Goal: Information Seeking & Learning: Learn about a topic

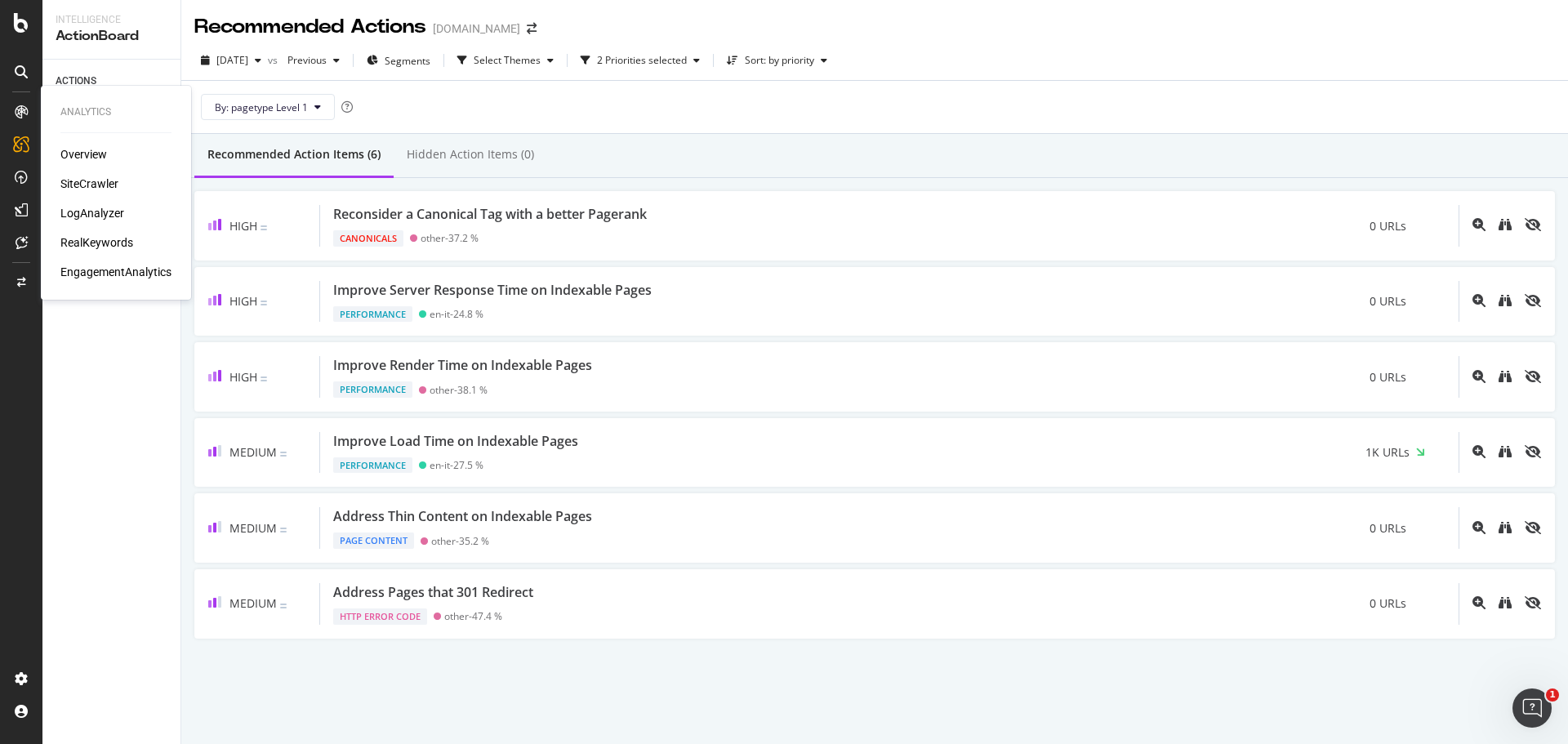
click at [121, 238] on div "RealKeywords" at bounding box center [96, 242] width 73 height 16
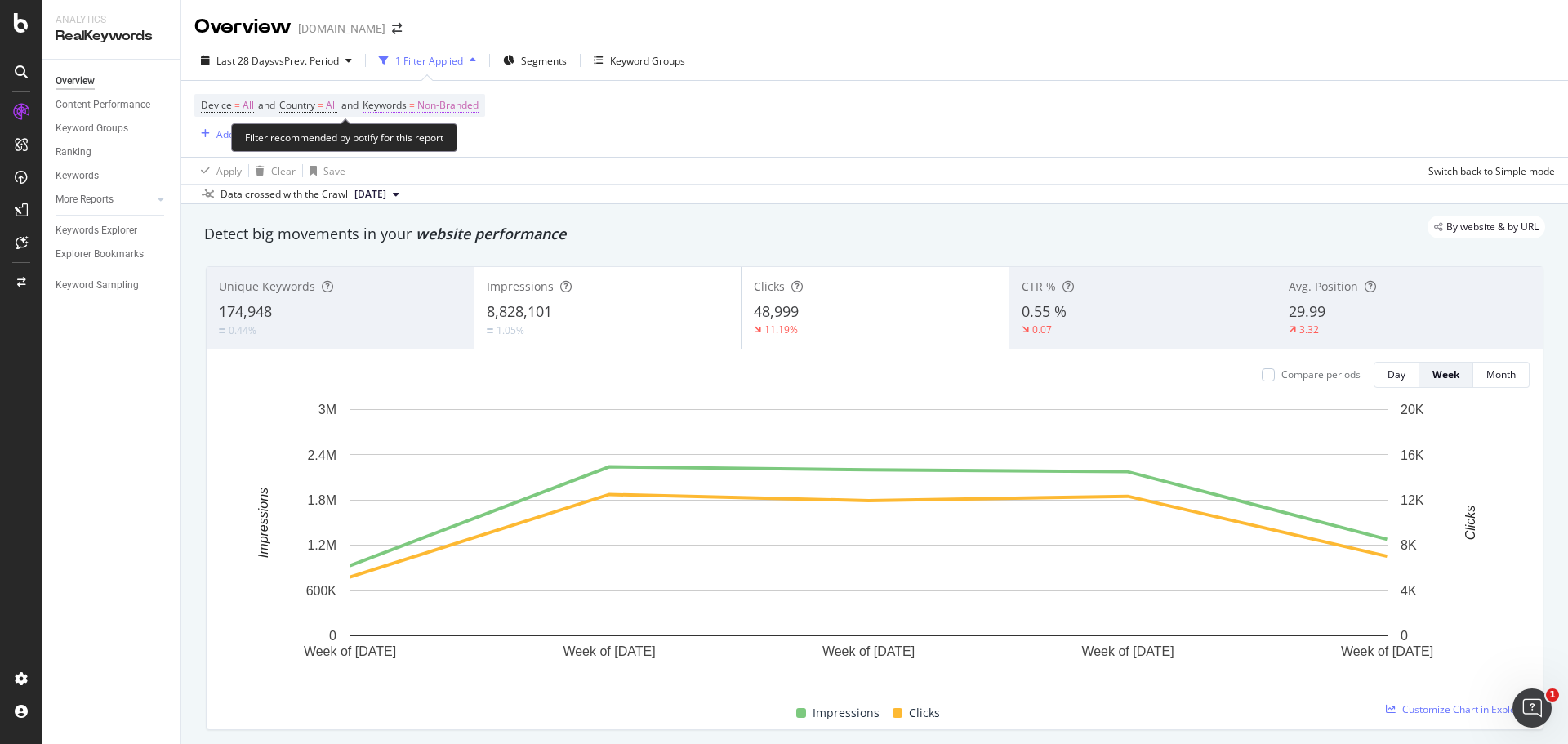
click at [461, 112] on span "Non-Branded" at bounding box center [447, 105] width 61 height 23
click at [464, 146] on icon "button" at bounding box center [464, 144] width 7 height 10
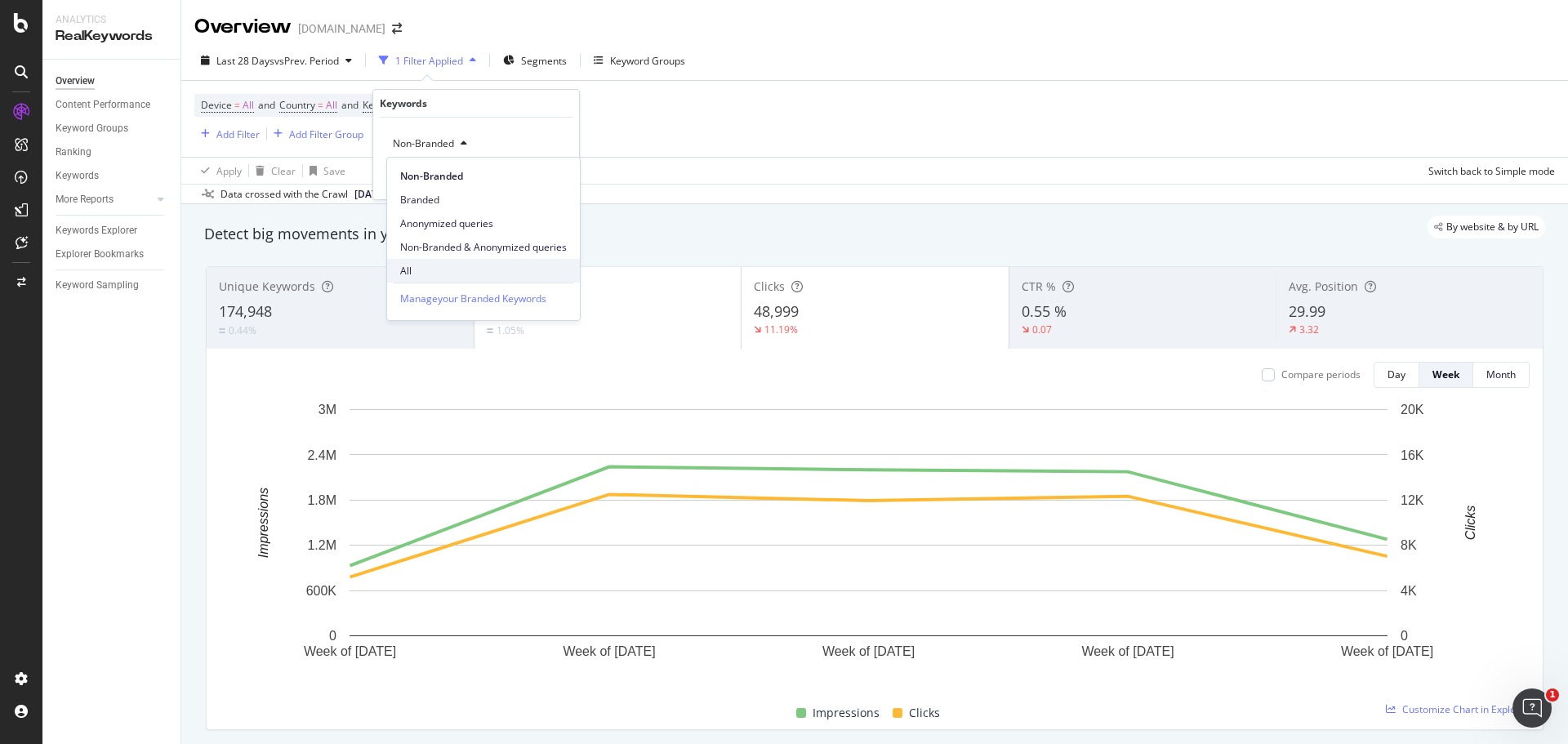
click at [476, 268] on span "All" at bounding box center [483, 271] width 167 height 15
click at [543, 178] on div "Apply" at bounding box center [553, 178] width 25 height 14
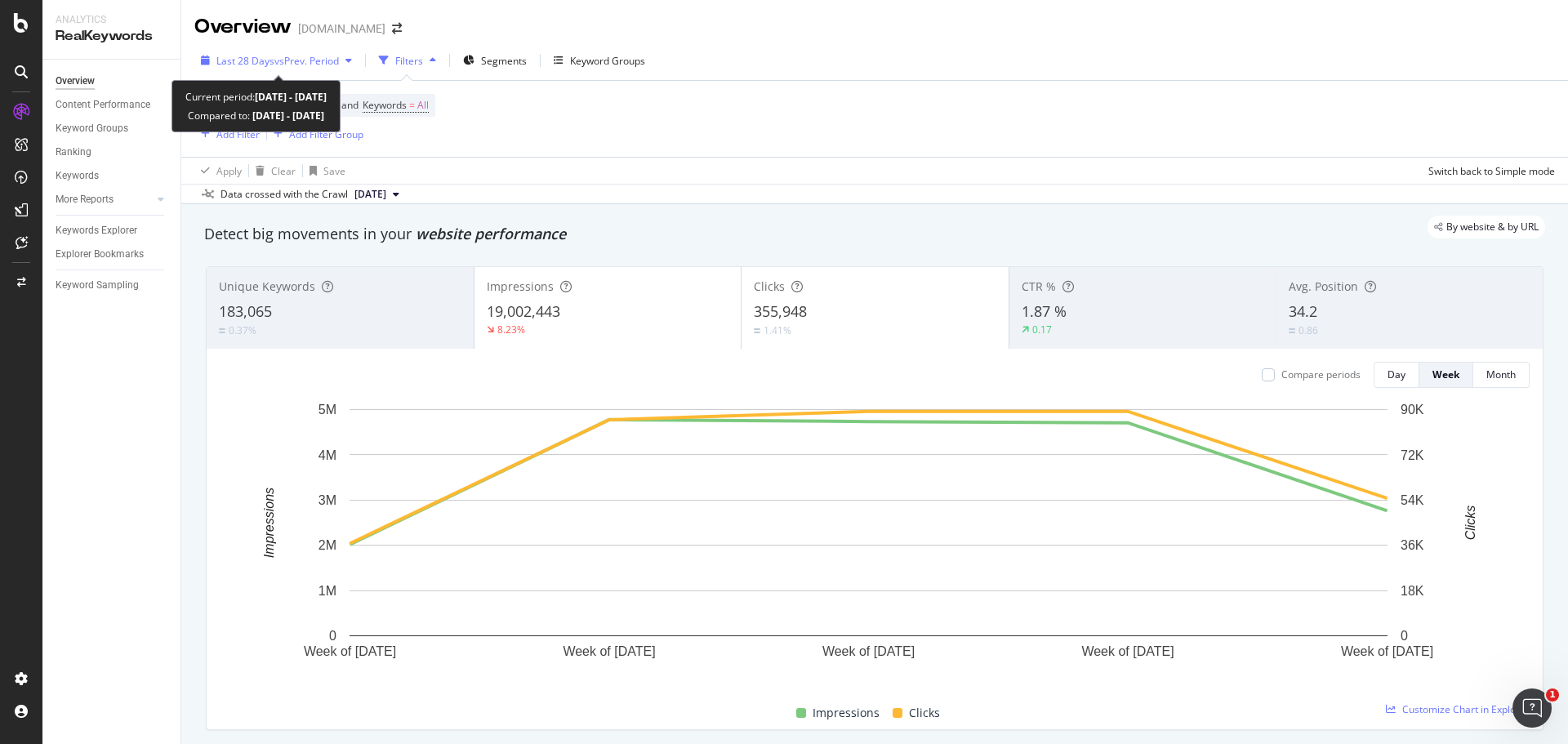
click at [276, 72] on div "Last 28 Days vs Prev. Period" at bounding box center [276, 60] width 164 height 24
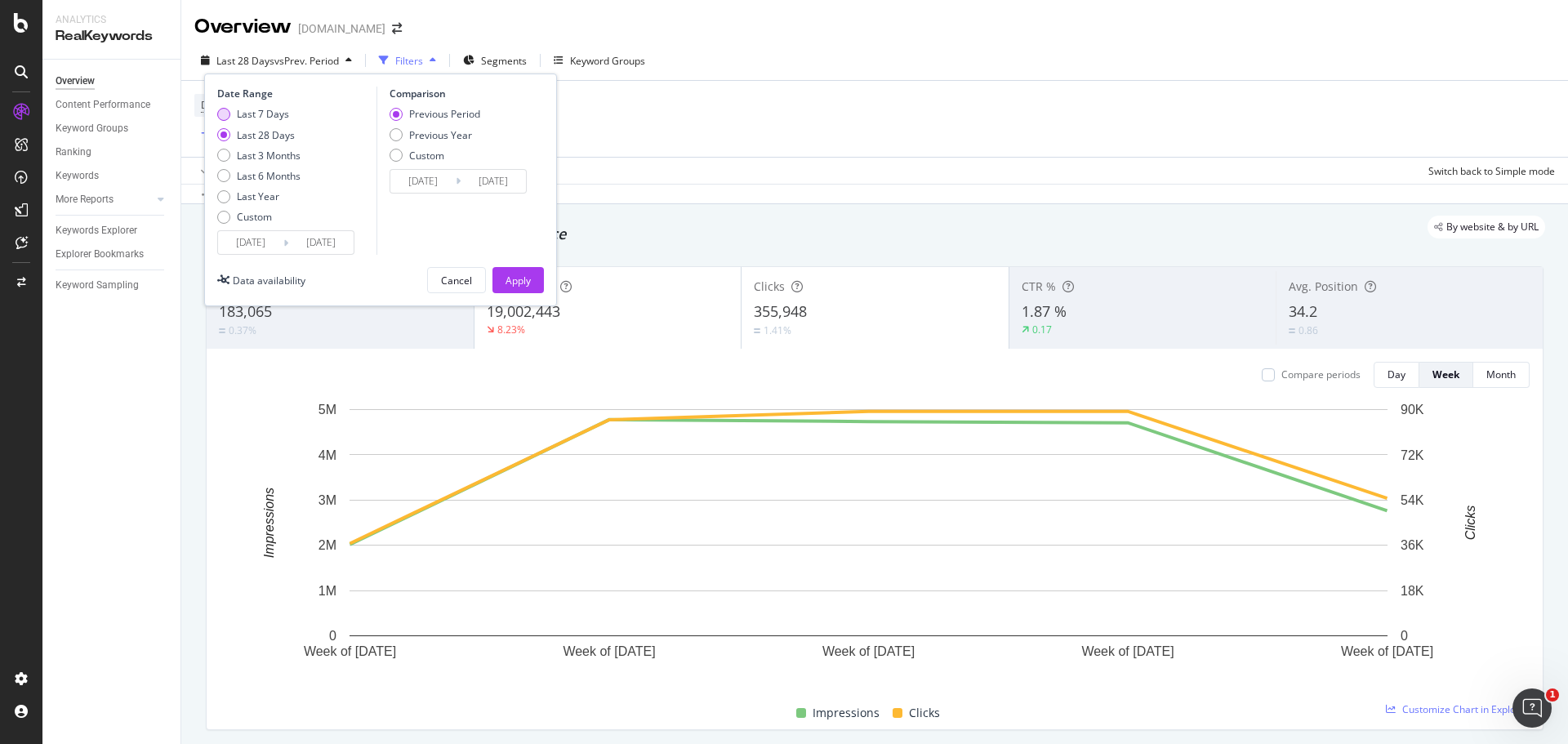
click at [226, 113] on div "Last 7 Days" at bounding box center [224, 115] width 13 height 13
type input "[DATE]"
click at [398, 137] on div "Previous Year" at bounding box center [396, 135] width 13 height 13
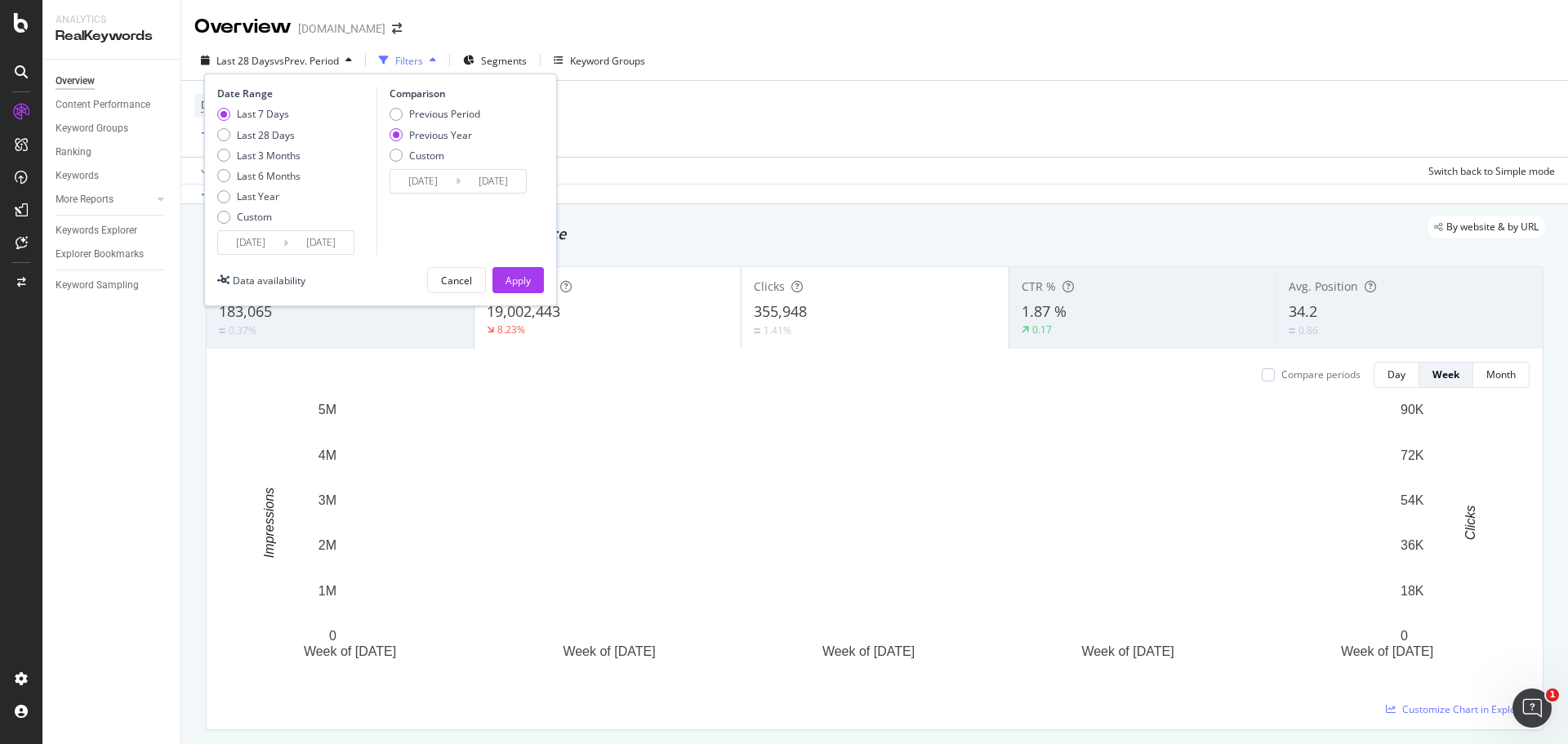
type input "[DATE]"
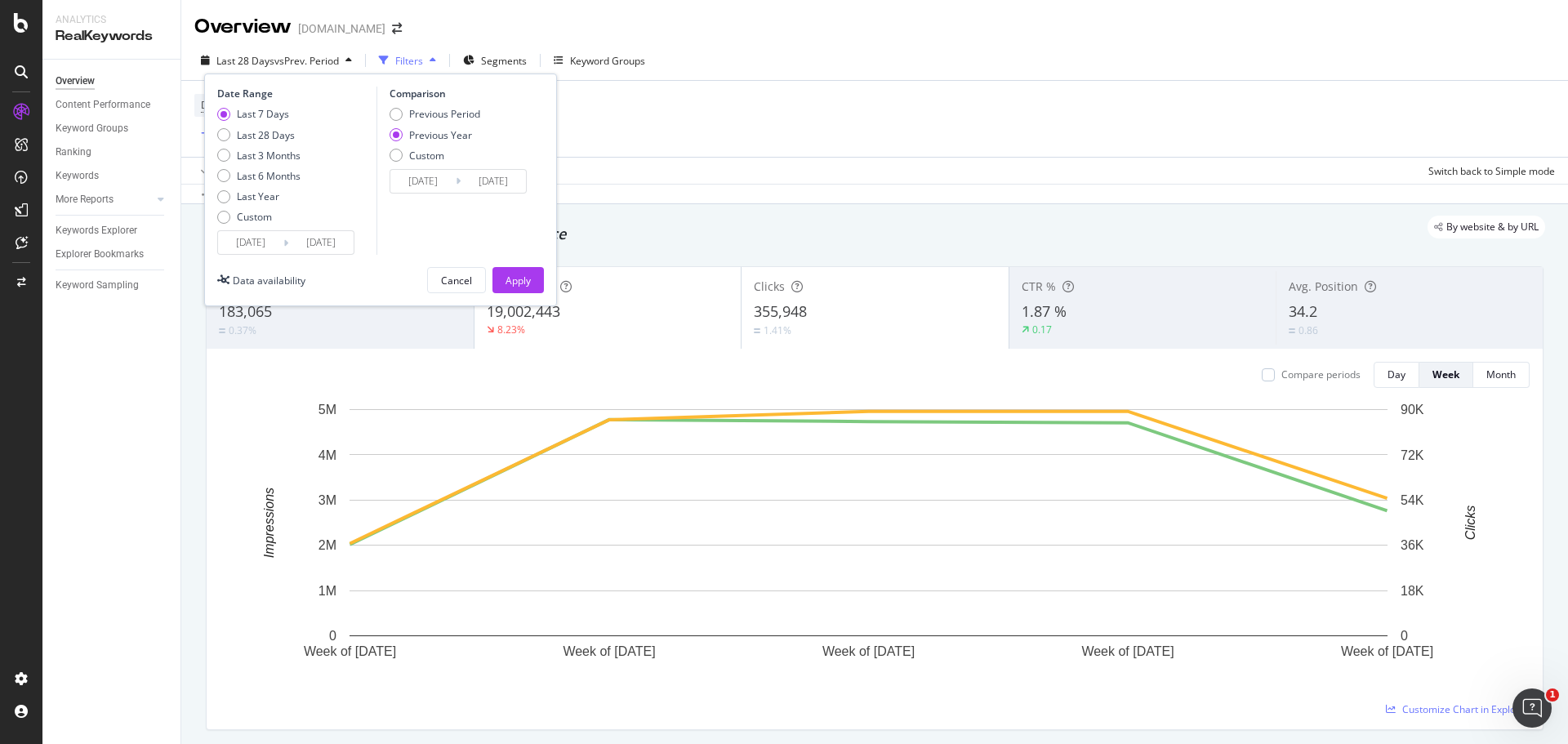
type input "[DATE]"
click at [518, 281] on div "Apply" at bounding box center [518, 281] width 25 height 14
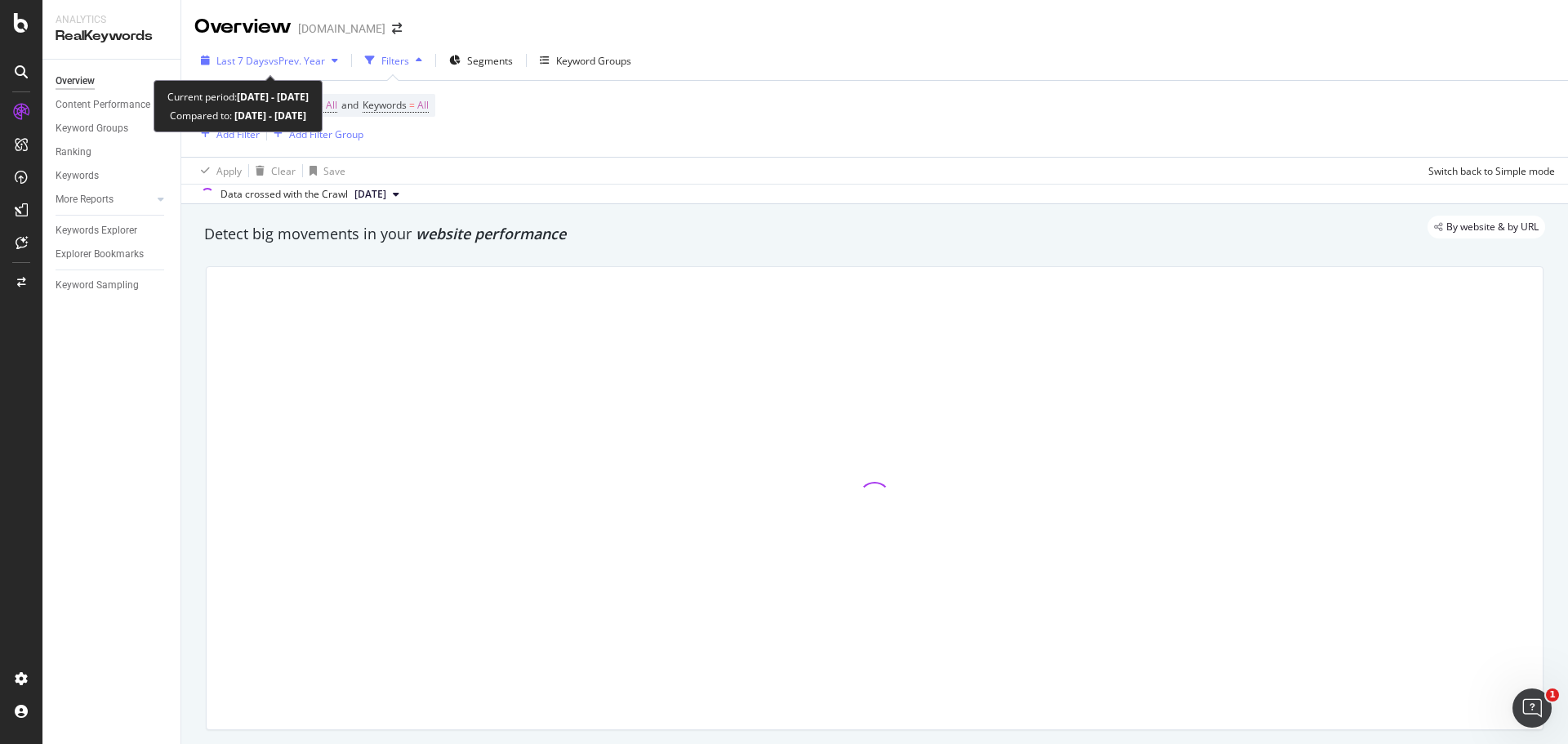
click at [297, 56] on span "vs Prev. Year" at bounding box center [297, 60] width 56 height 14
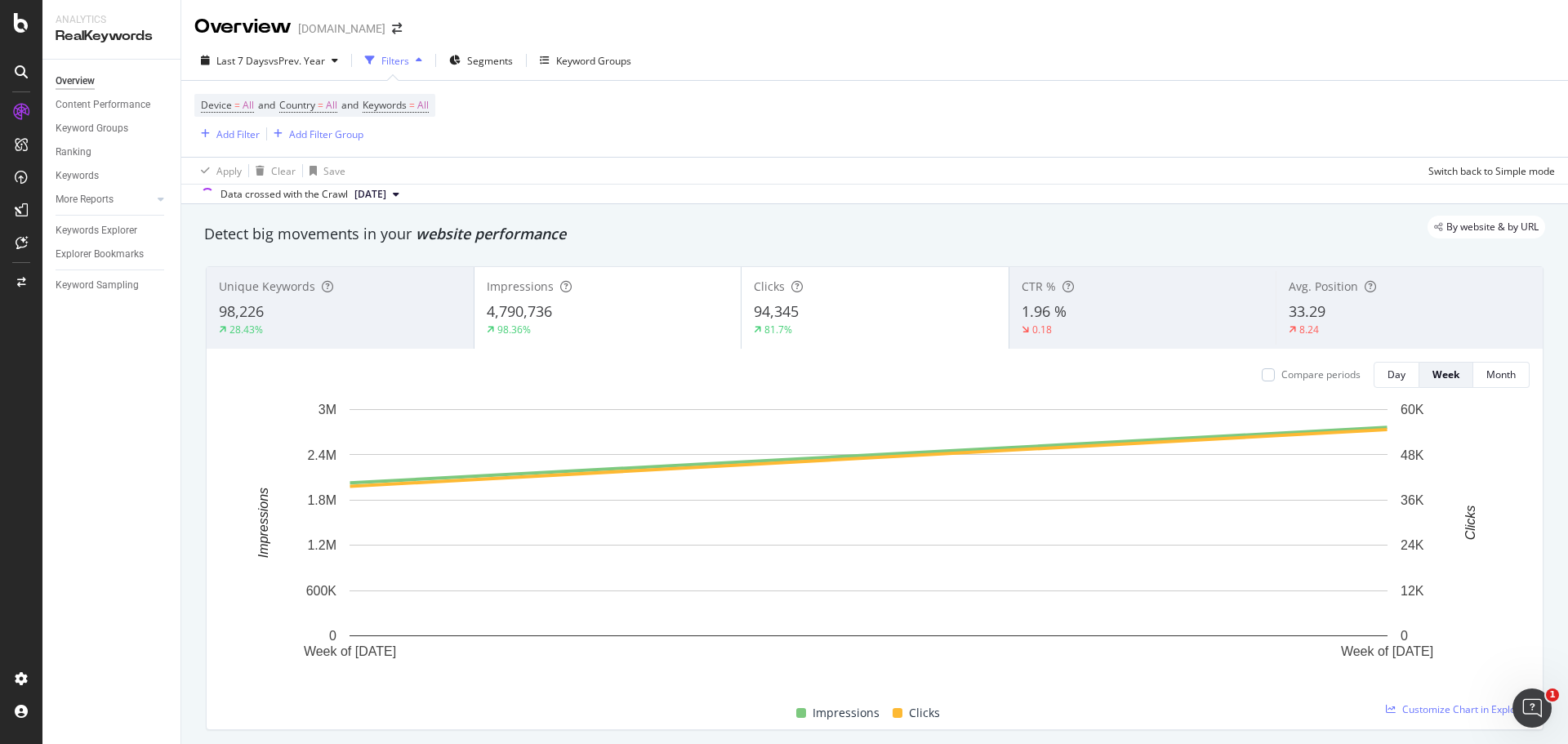
click at [979, 103] on div "Device = All and Country = All and Keywords = All Add Filter Add Filter Group" at bounding box center [874, 119] width 1360 height 76
click at [458, 65] on icon "button" at bounding box center [455, 60] width 12 height 10
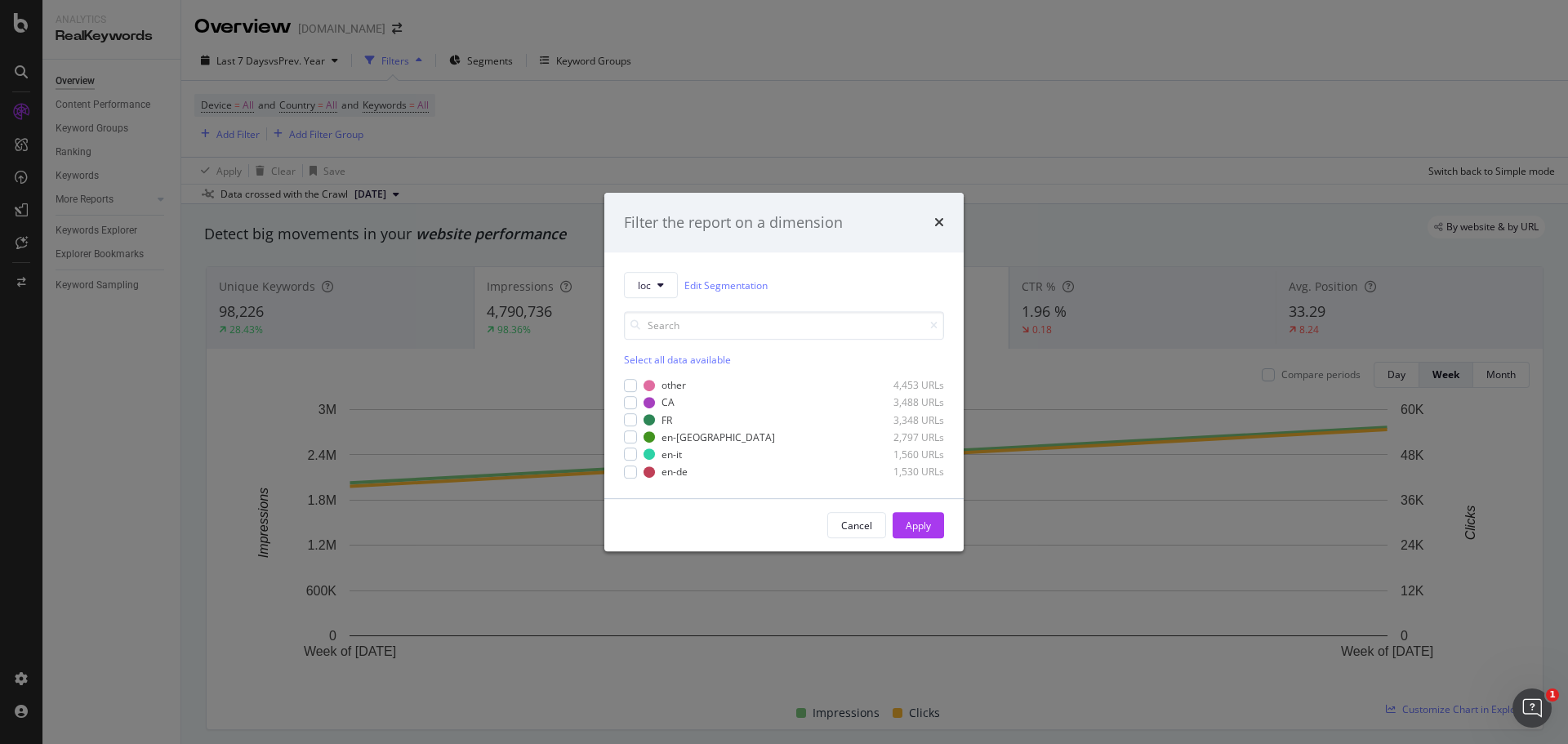
click at [907, 134] on div "Filter the report on a dimension loc Edit Segmentation Select all data availabl…" at bounding box center [784, 372] width 1568 height 744
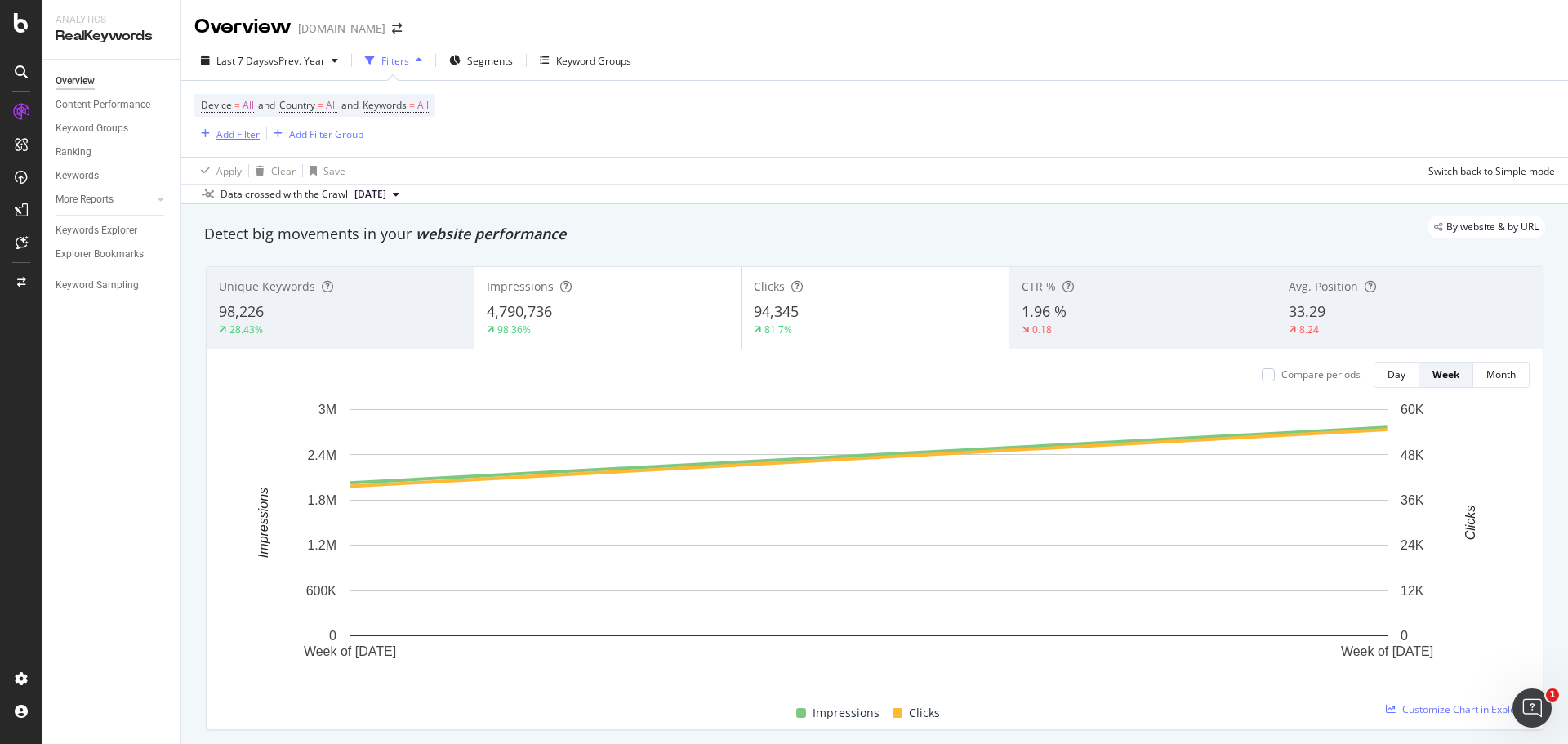
click at [200, 128] on div "Add Filter" at bounding box center [227, 133] width 65 height 18
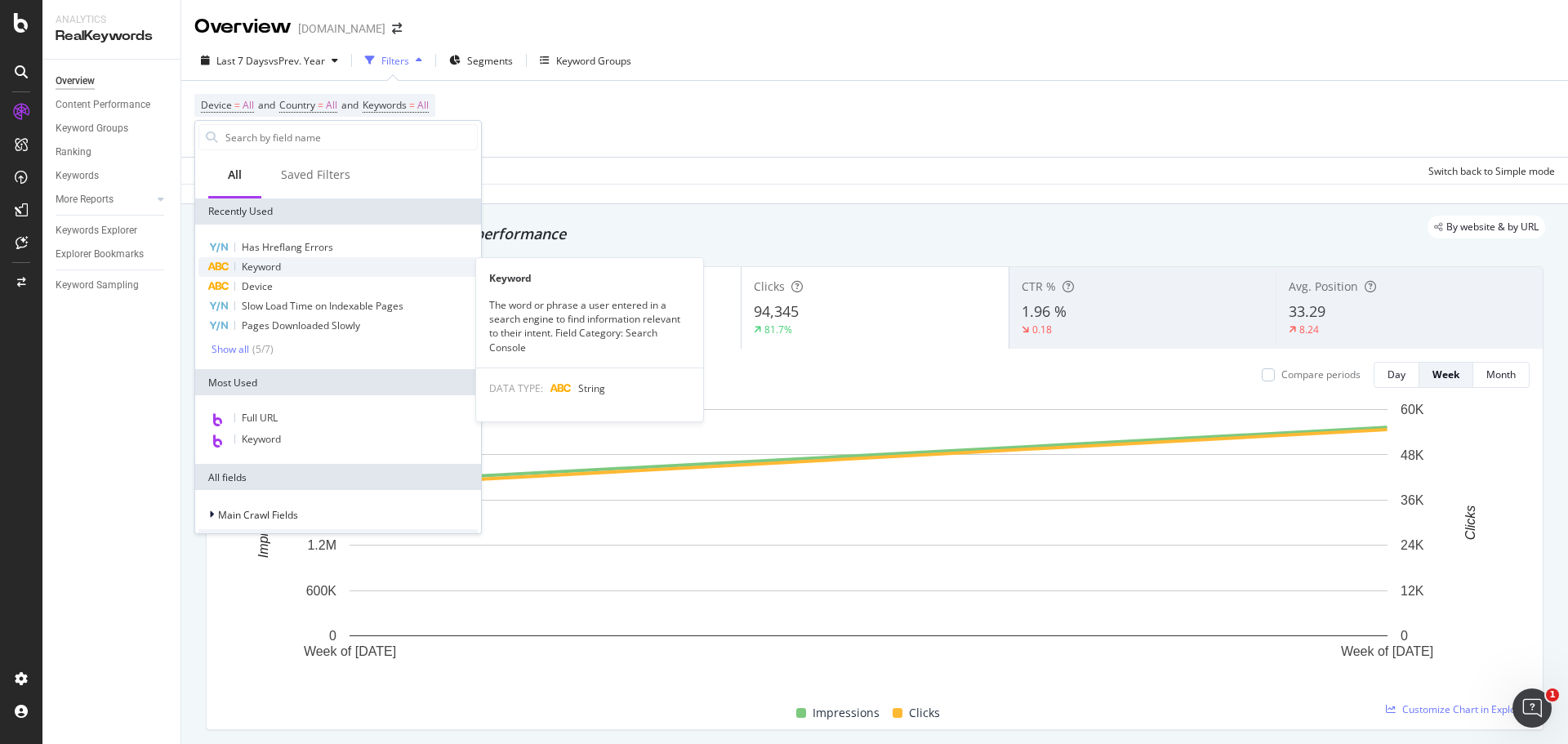
click at [359, 275] on div "Keyword" at bounding box center [338, 266] width 279 height 19
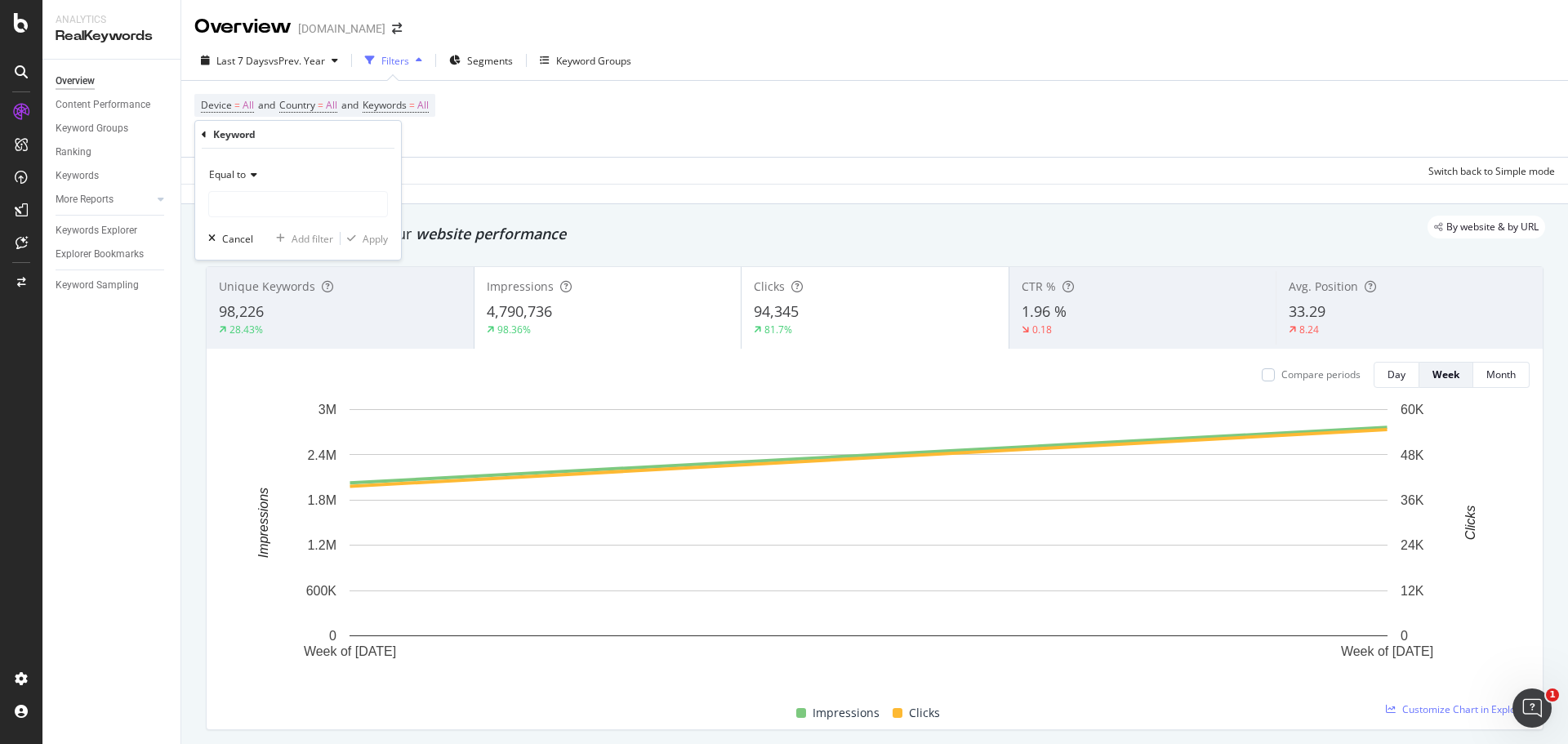
click at [201, 137] on div "Keyword Equal to Cancel Add filter Apply" at bounding box center [298, 190] width 206 height 139
click at [205, 135] on icon at bounding box center [204, 135] width 5 height 10
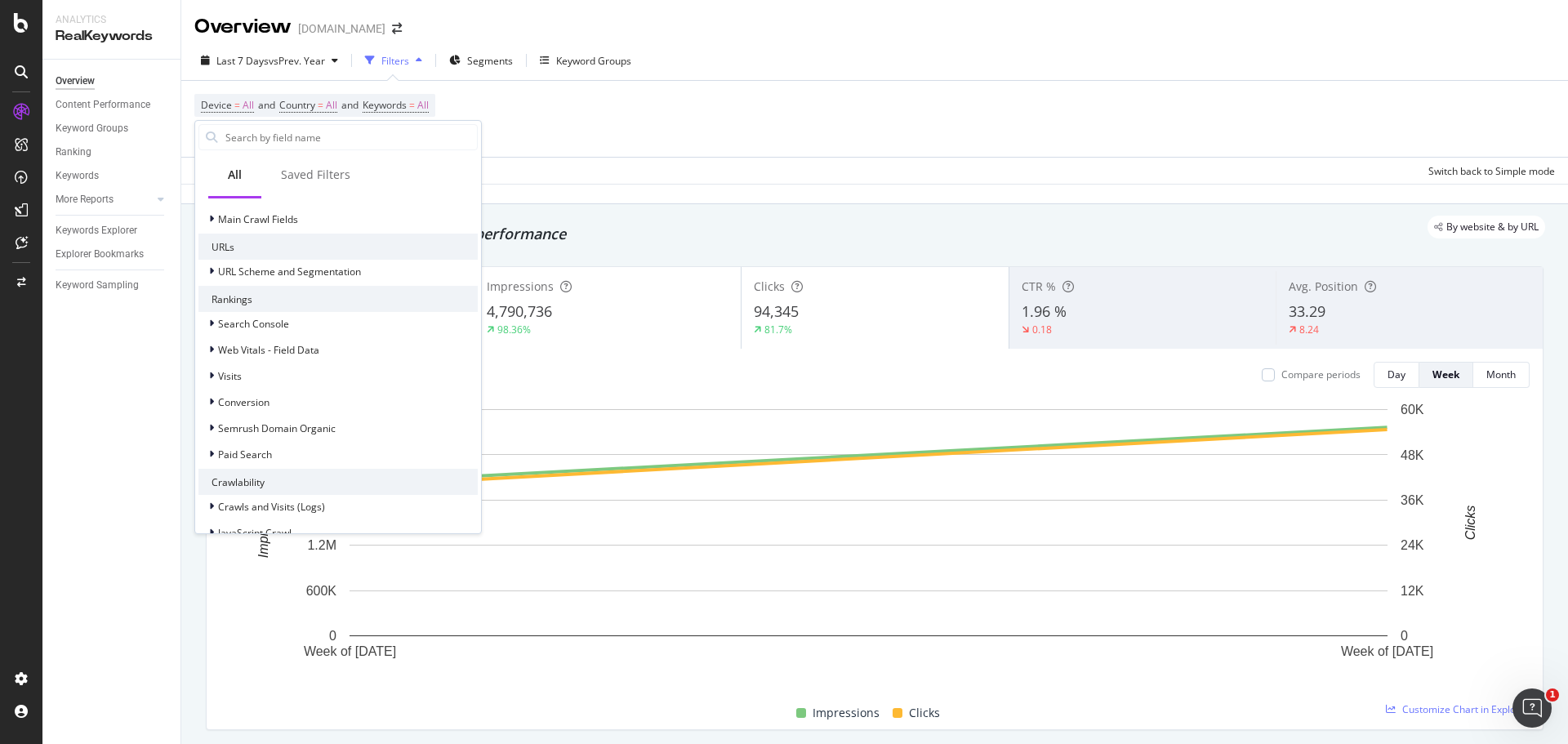
scroll to position [327, 0]
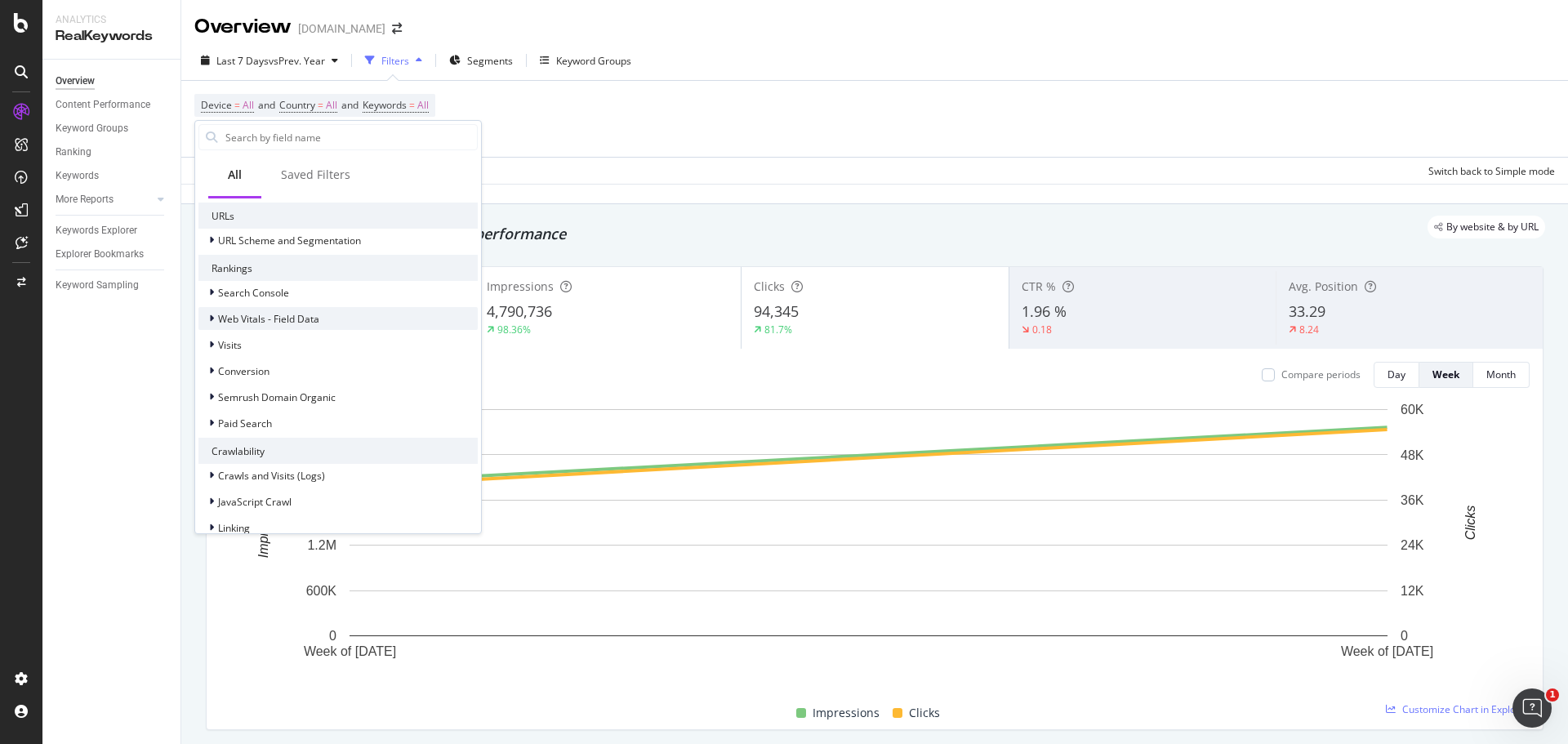
click at [216, 320] on div at bounding box center [214, 318] width 10 height 16
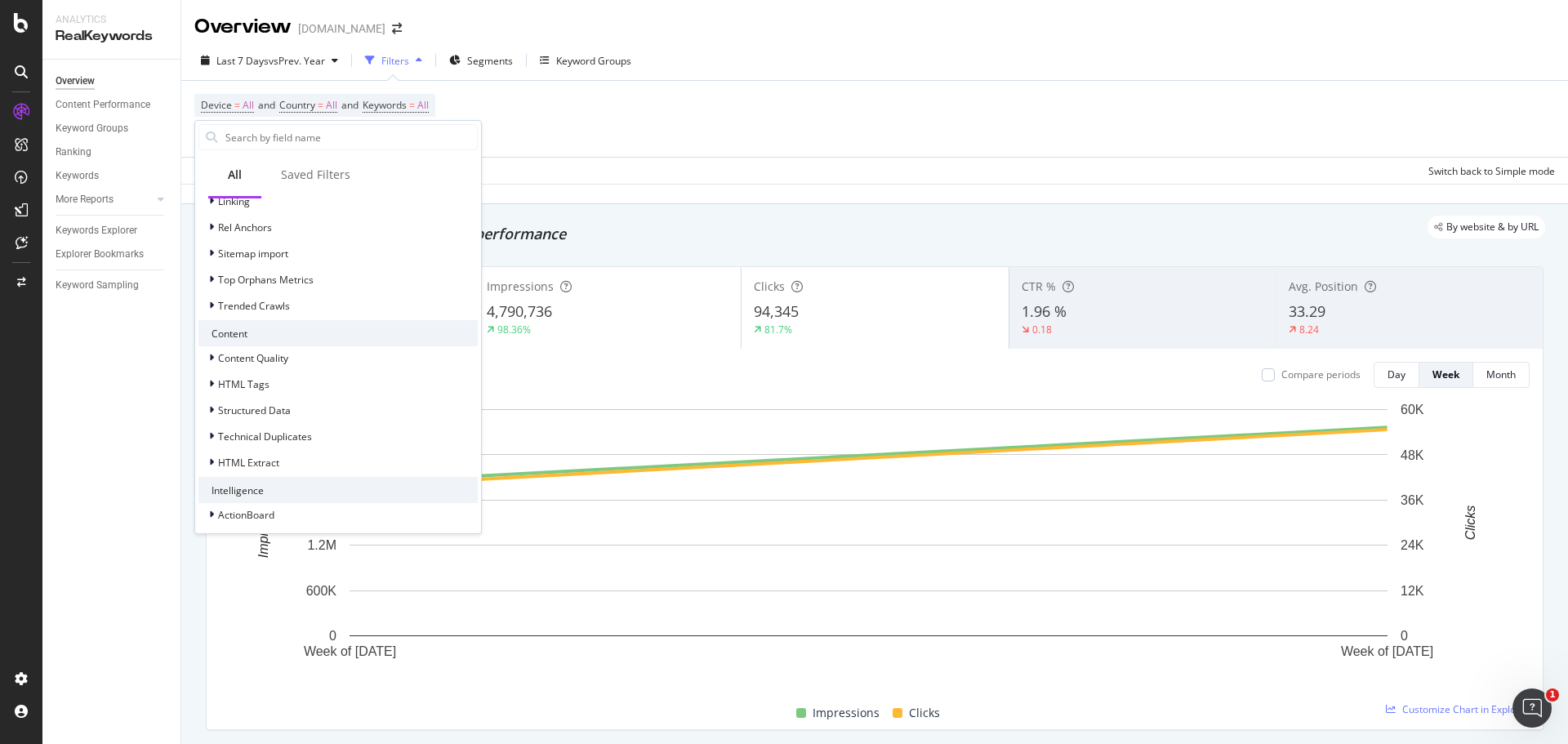
scroll to position [408, 0]
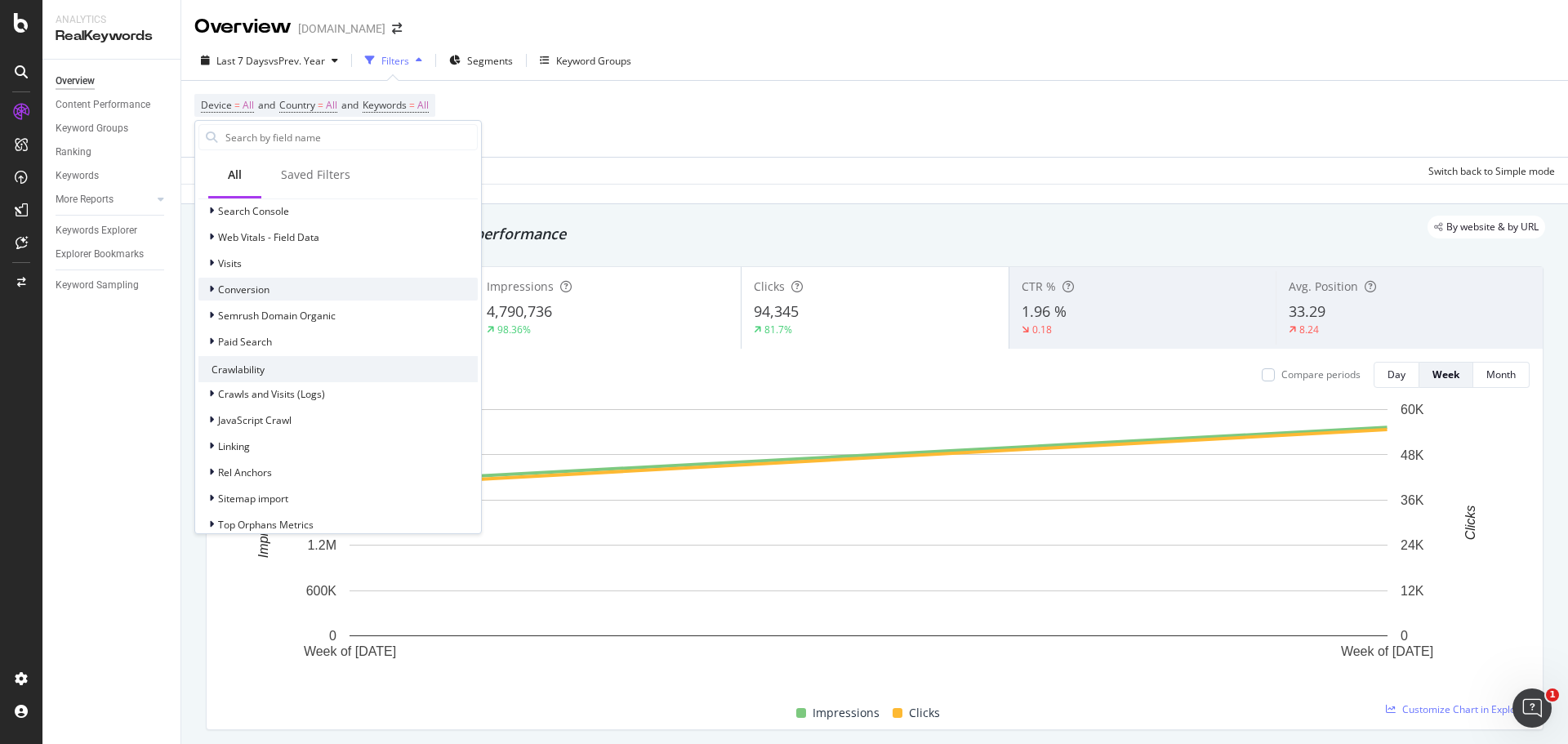
click at [230, 289] on span "Conversion" at bounding box center [243, 289] width 51 height 14
click at [208, 307] on div "Semrush Domain Organic" at bounding box center [267, 309] width 137 height 16
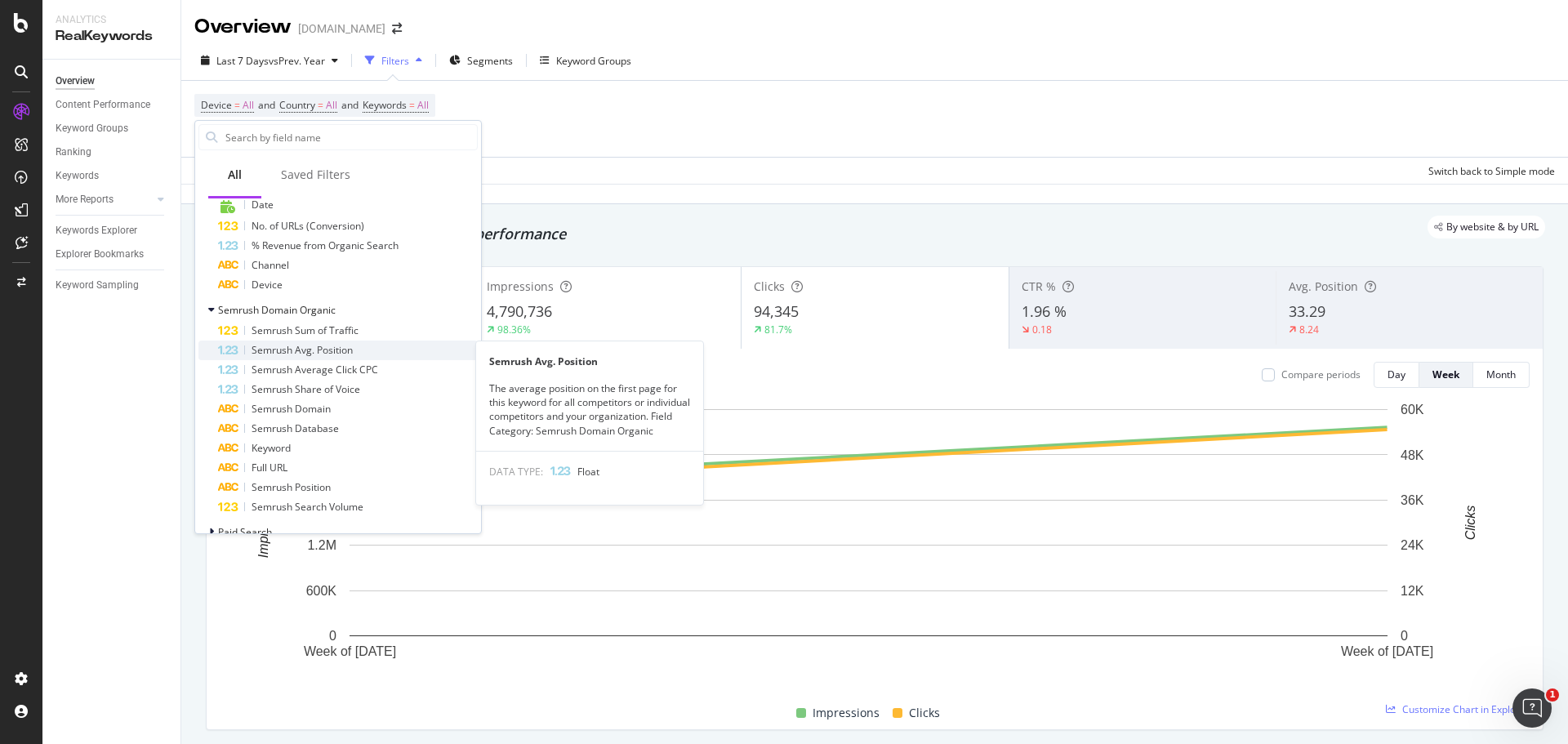
click at [313, 350] on span "Semrush Avg. Position" at bounding box center [302, 349] width 101 height 14
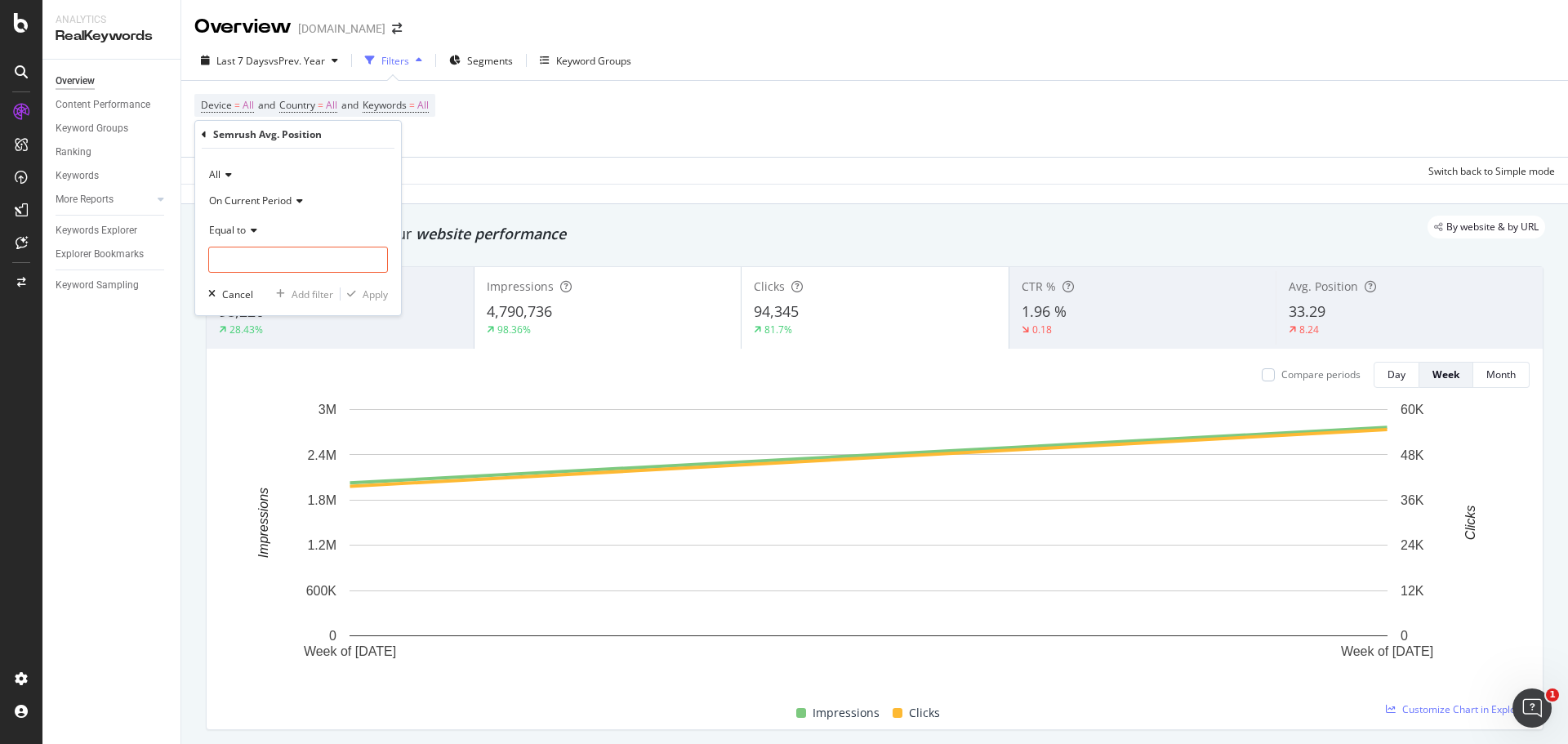
click at [249, 230] on icon at bounding box center [251, 230] width 12 height 10
click at [253, 328] on span "Less than or equal to" at bounding box center [263, 328] width 95 height 14
click at [278, 268] on input "number" at bounding box center [298, 259] width 179 height 26
type input "3"
click at [352, 292] on icon "button" at bounding box center [351, 294] width 9 height 10
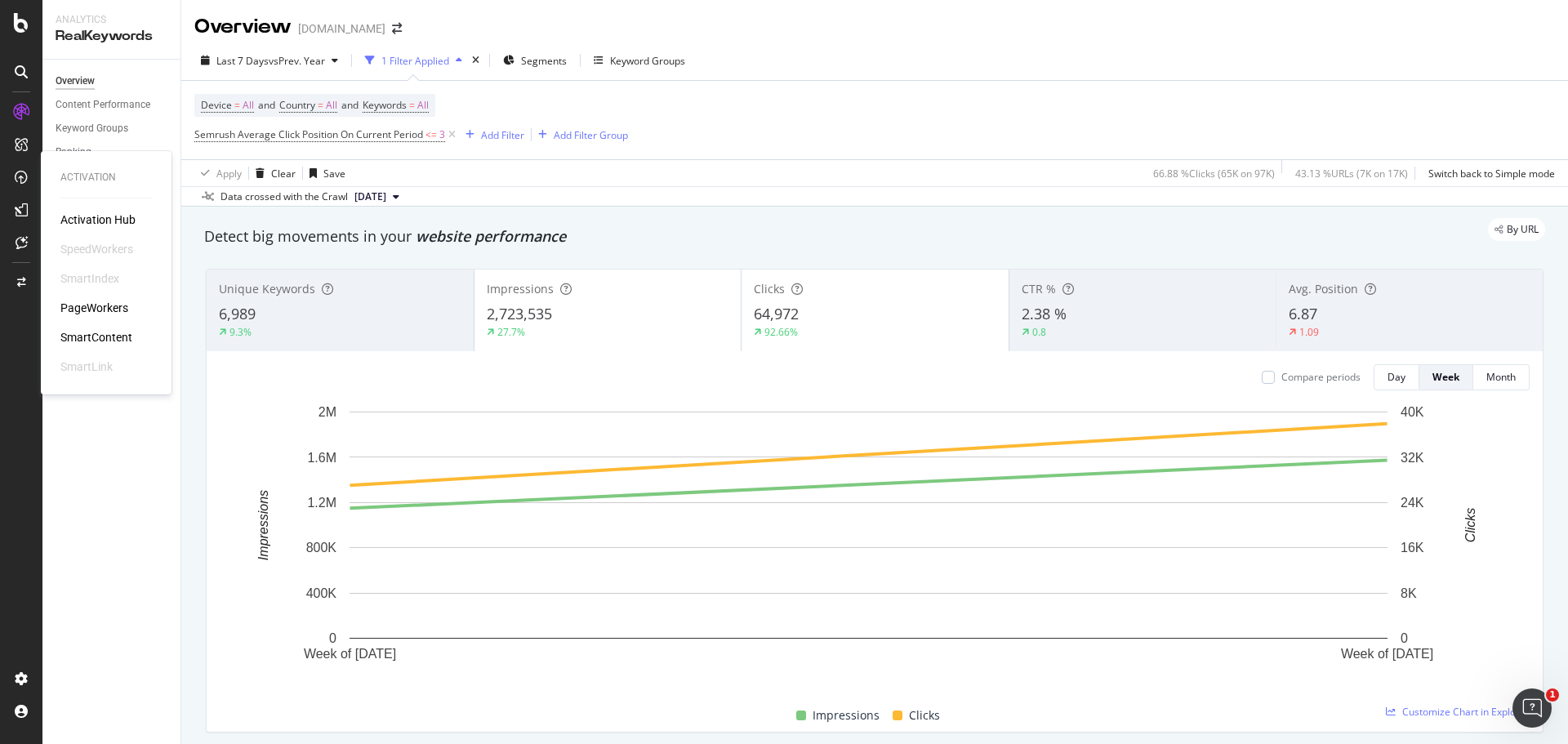
click at [101, 313] on div "PageWorkers" at bounding box center [94, 307] width 68 height 16
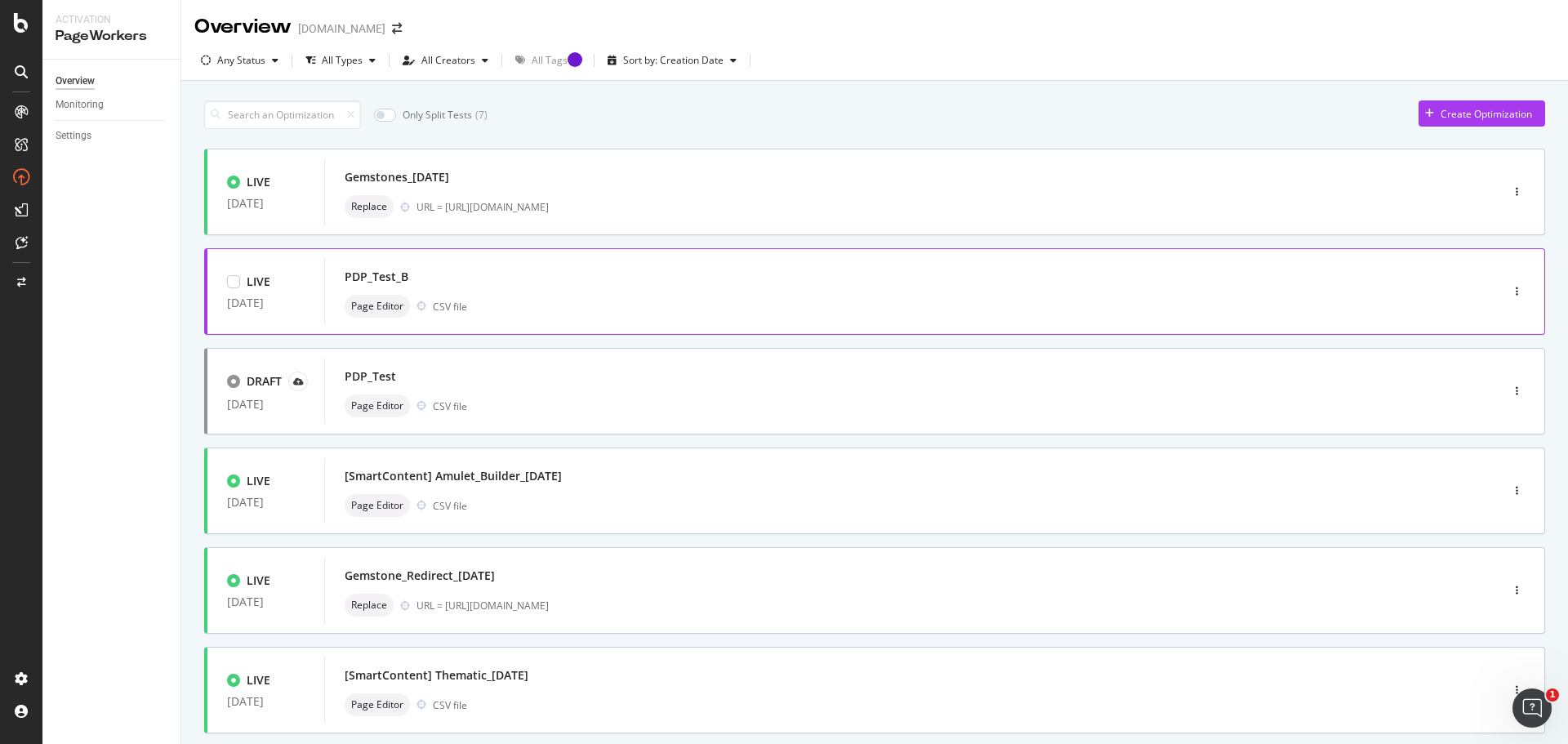
click at [1070, 307] on div "Page Editor CSV file" at bounding box center [887, 306] width 1086 height 23
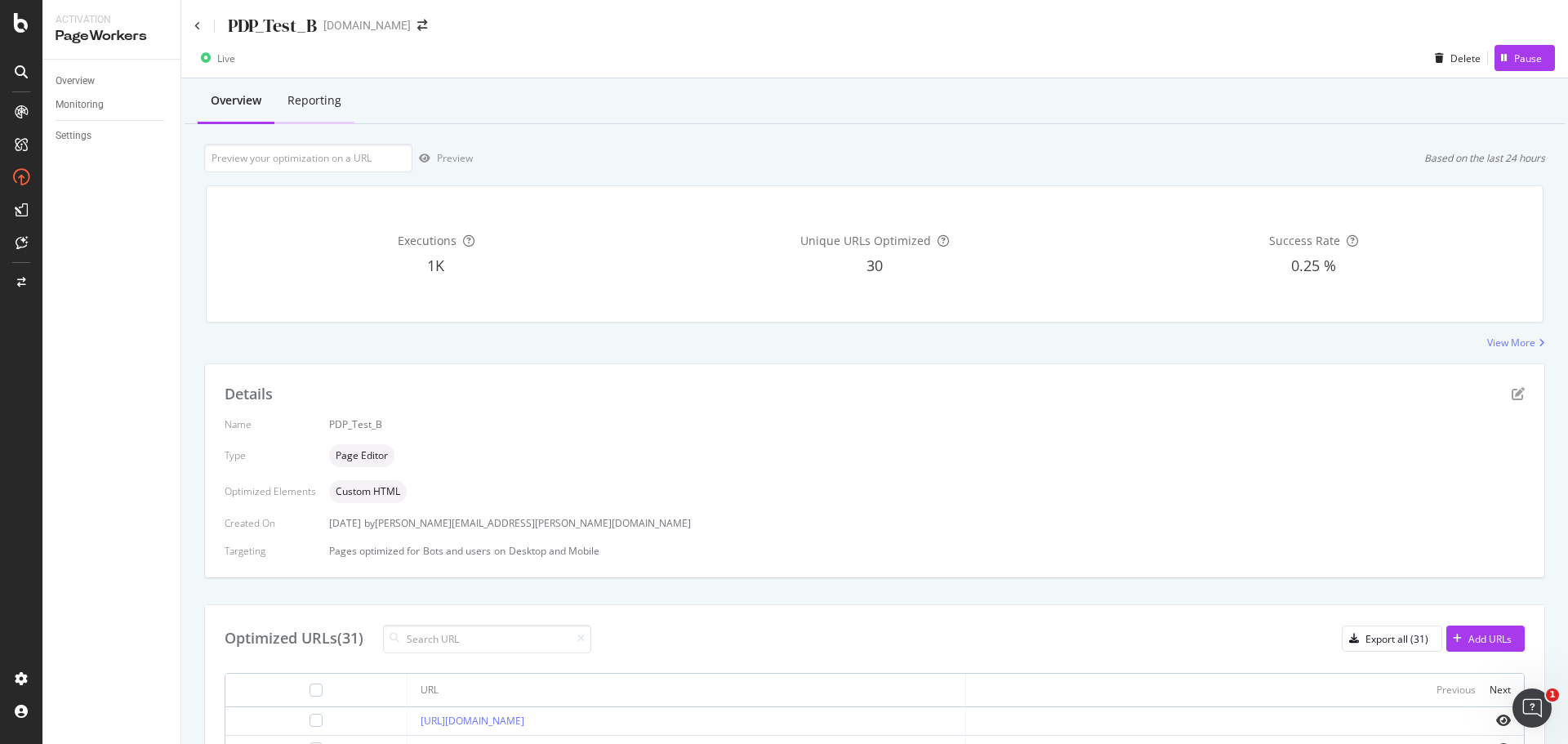
click at [293, 98] on div "Reporting" at bounding box center [314, 100] width 54 height 16
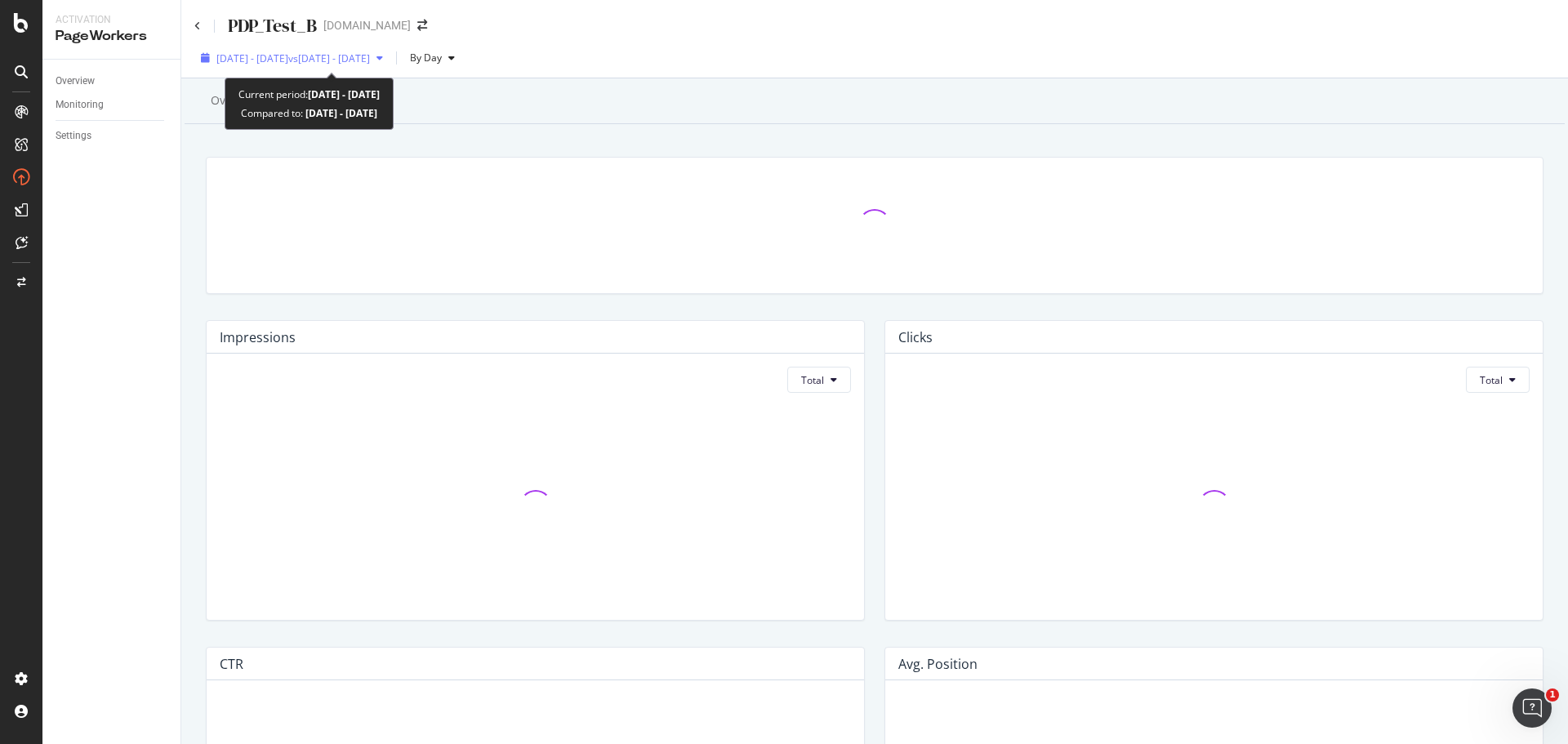
click at [333, 63] on span "vs [DATE] - [DATE]" at bounding box center [328, 58] width 81 height 14
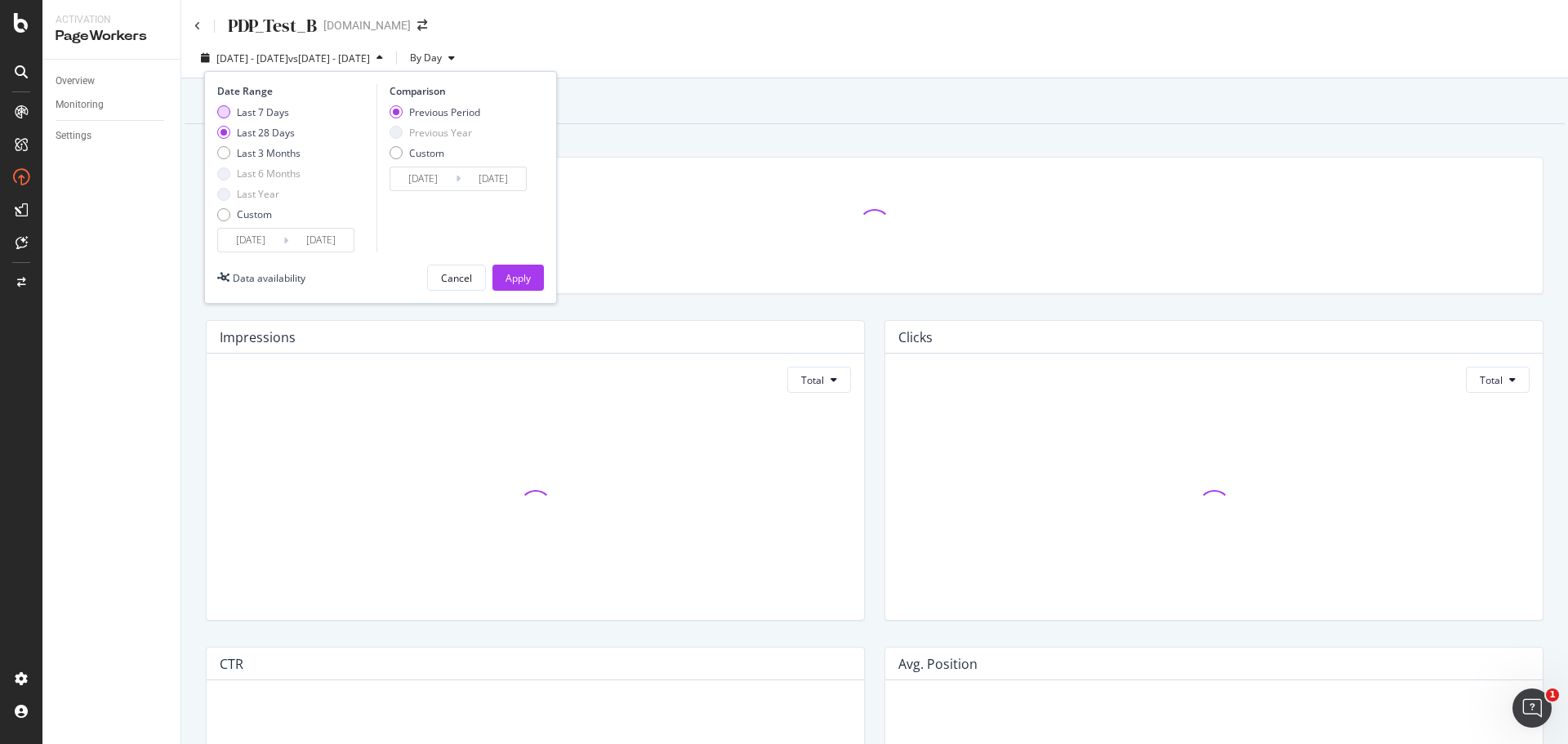
click at [218, 118] on div "Last 7 Days" at bounding box center [258, 112] width 83 height 14
type input "[DATE]"
click at [524, 277] on div "Apply" at bounding box center [518, 278] width 25 height 14
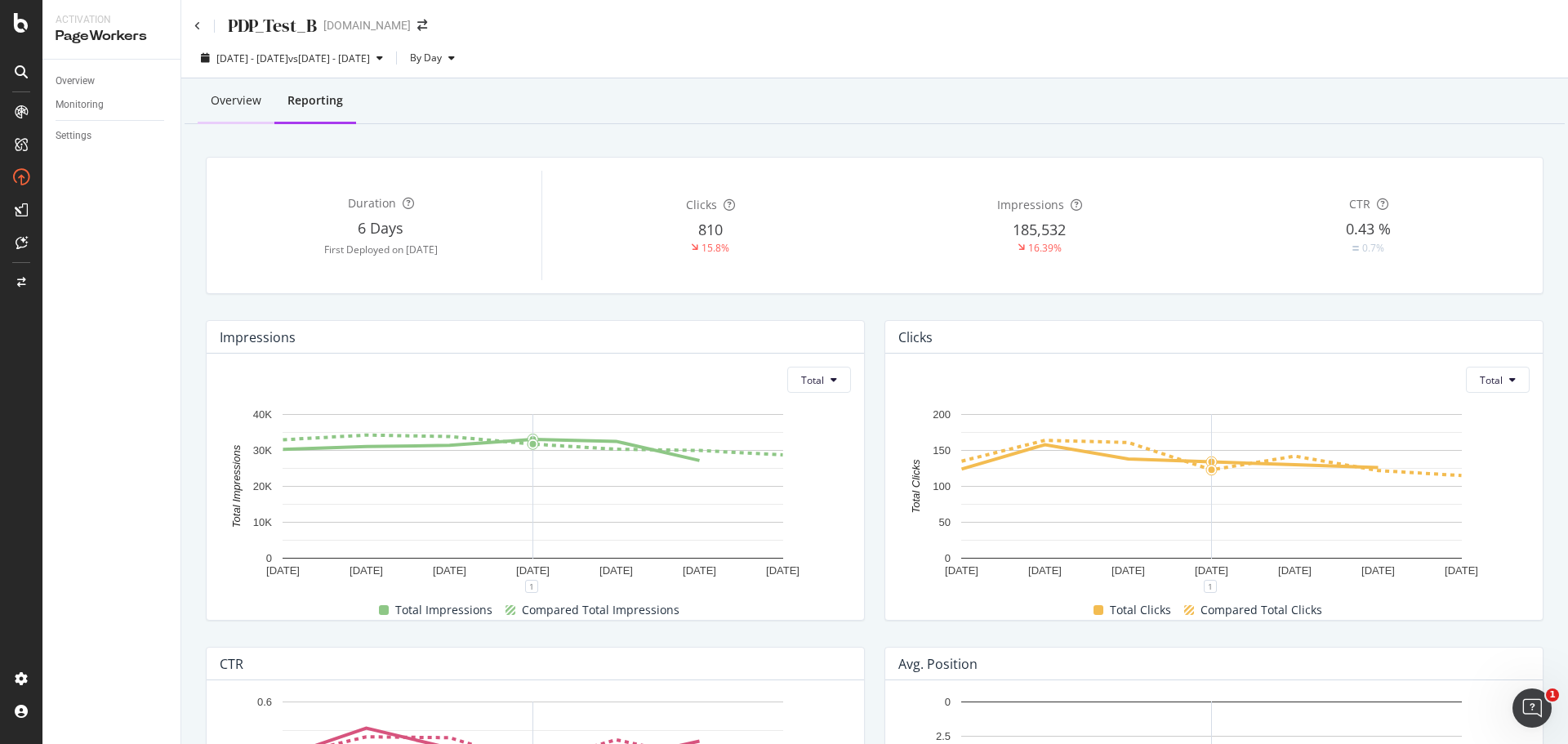
click at [246, 104] on div "Overview" at bounding box center [235, 100] width 50 height 16
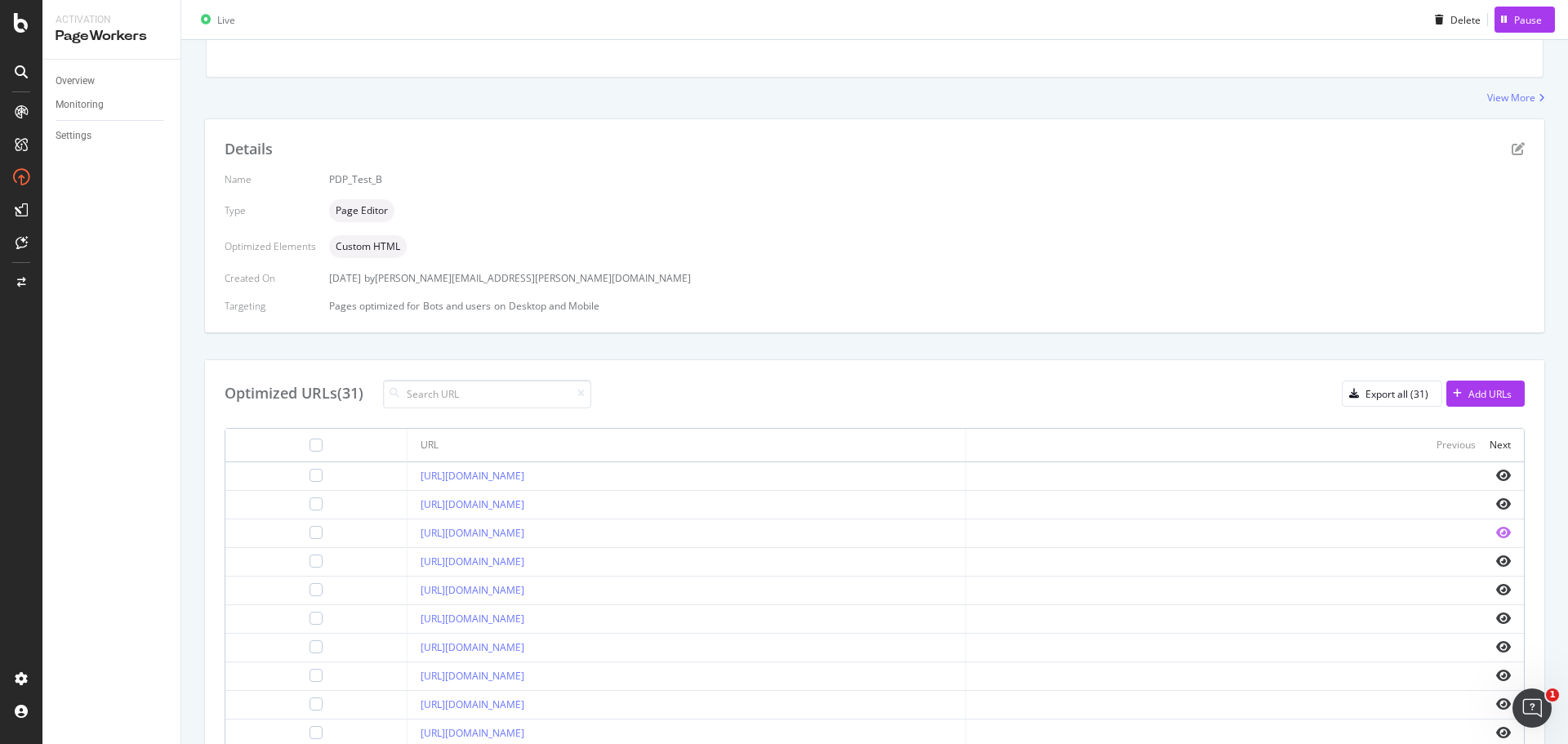
scroll to position [470, 0]
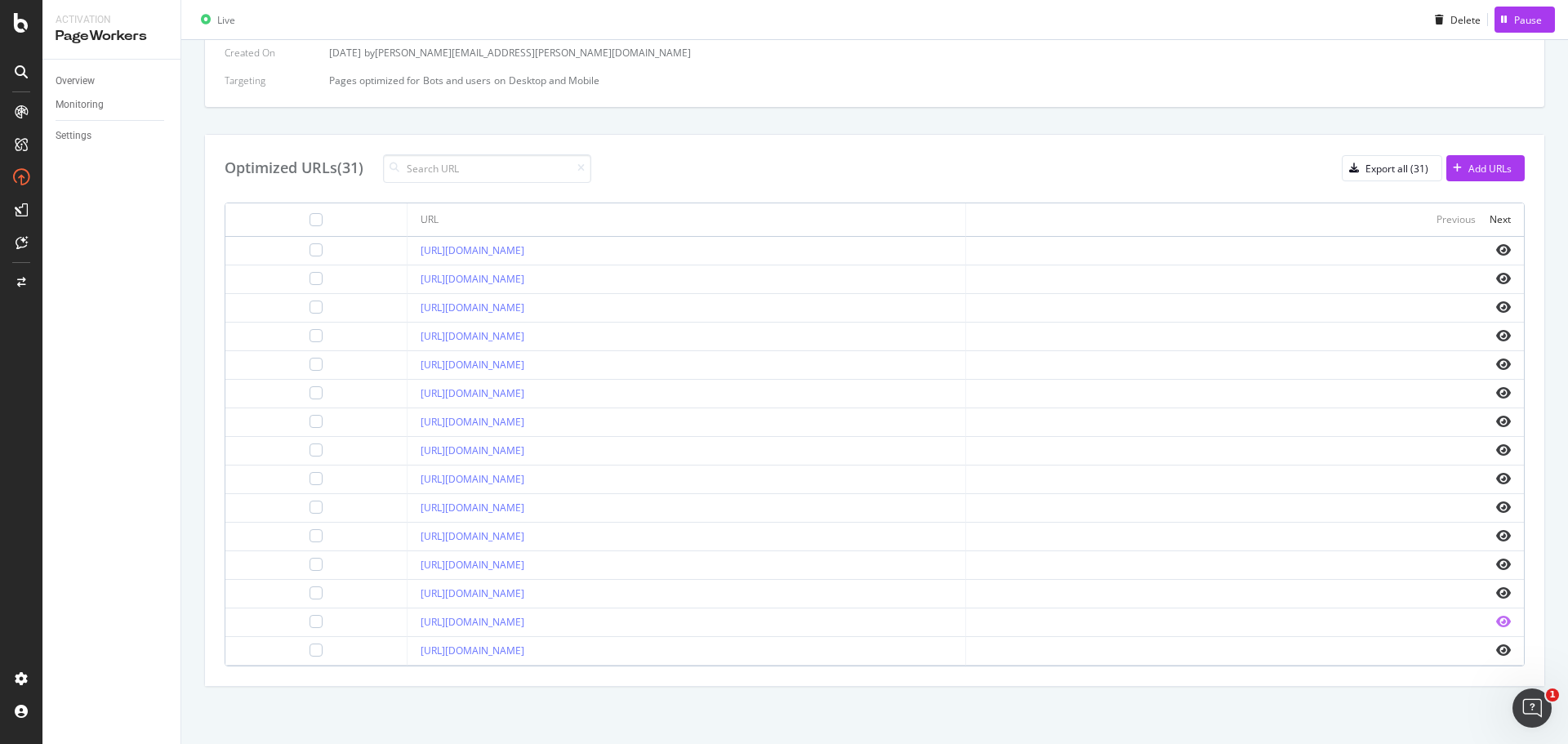
click at [1496, 621] on icon "eye" at bounding box center [1504, 622] width 15 height 13
click at [1496, 447] on icon "eye" at bounding box center [1504, 450] width 15 height 13
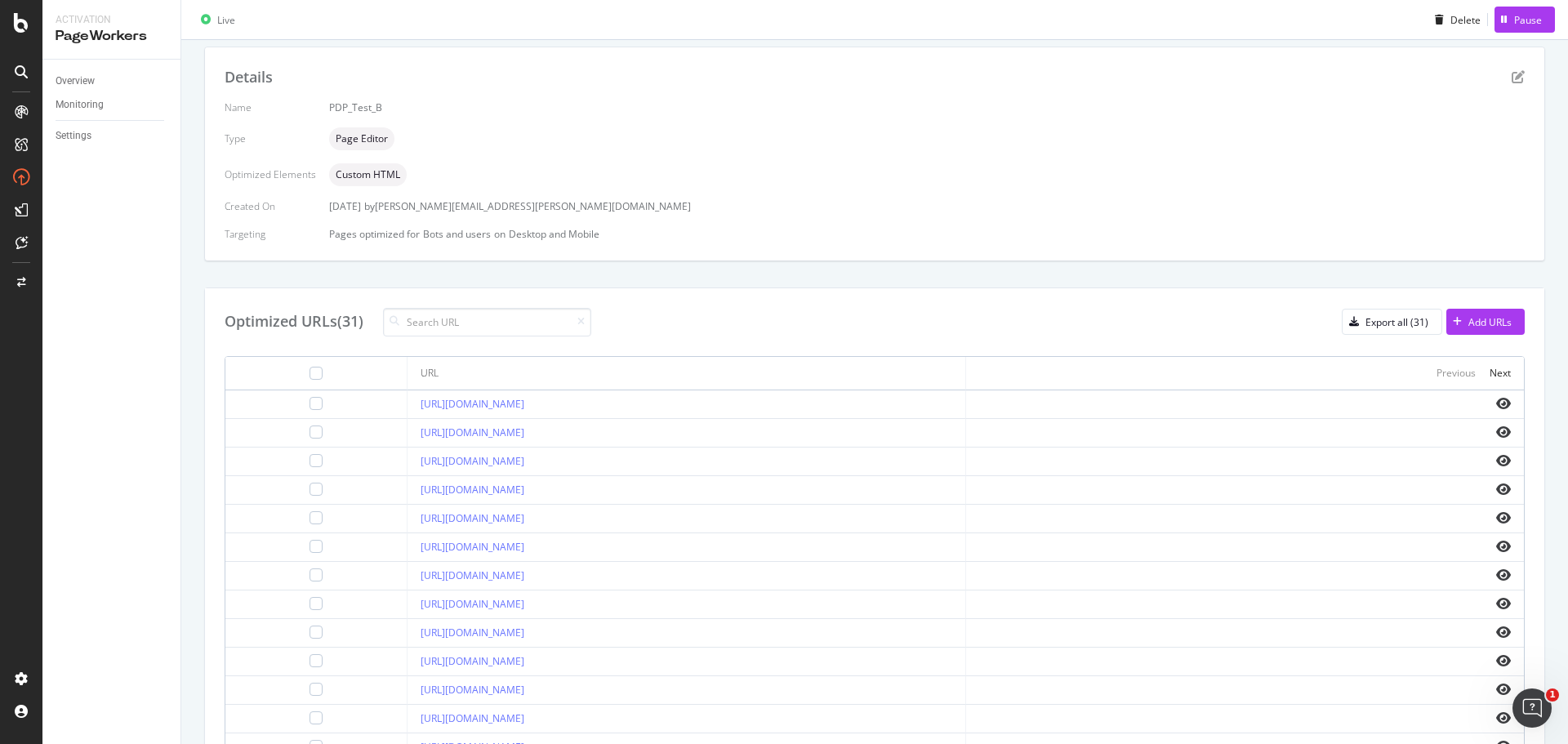
scroll to position [0, 0]
